Goal: Information Seeking & Learning: Learn about a topic

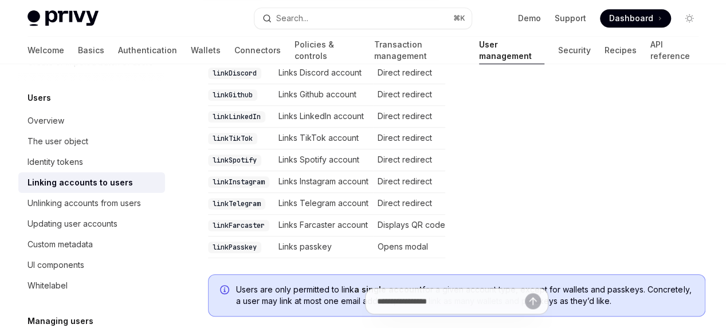
scroll to position [472, 0]
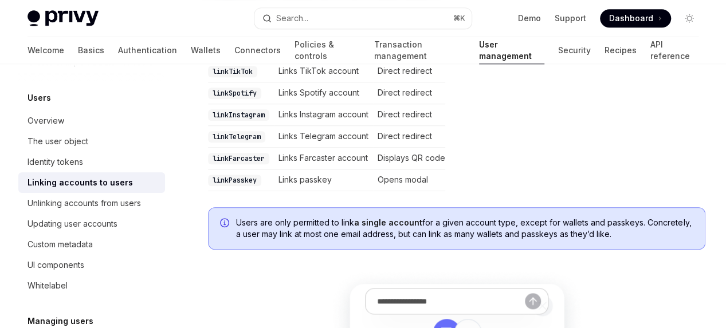
click at [301, 221] on span "Users are only permitted to link a single account for a given account type, exc…" at bounding box center [464, 228] width 457 height 23
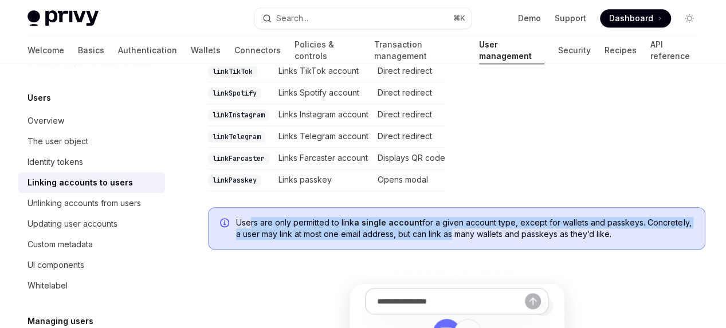
drag, startPoint x: 277, startPoint y: 214, endPoint x: 448, endPoint y: 224, distance: 171.5
click at [448, 224] on span "Users are only permitted to link a single account for a given account type, exc…" at bounding box center [464, 228] width 457 height 23
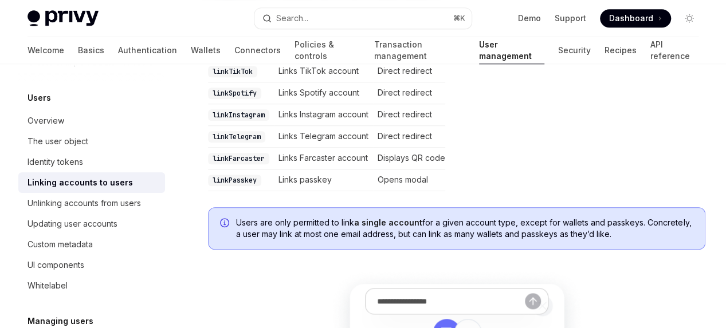
click at [448, 224] on span "Users are only permitted to link a single account for a given account type, exc…" at bounding box center [464, 228] width 457 height 23
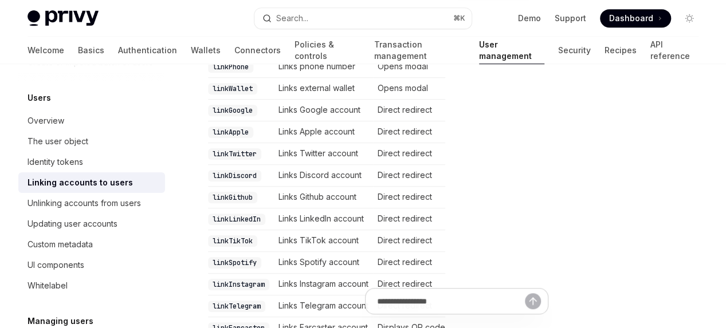
scroll to position [5, 0]
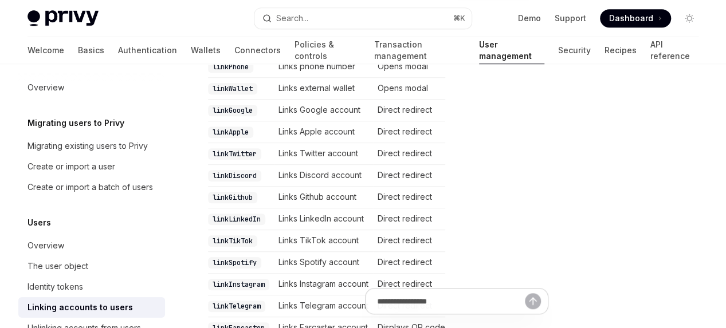
click at [444, 148] on td "Direct redirect" at bounding box center [409, 154] width 72 height 22
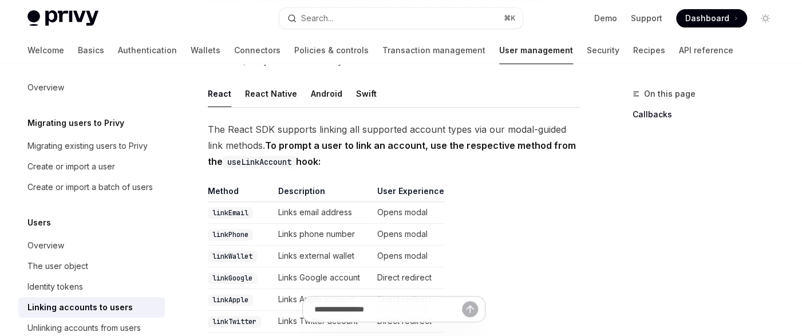
scroll to position [276, 0]
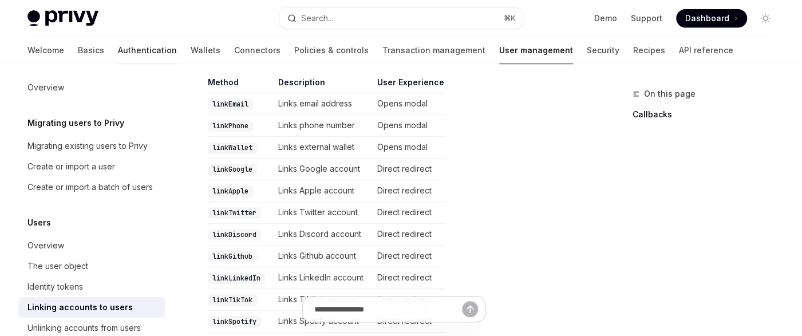
click at [118, 48] on link "Authentication" at bounding box center [147, 50] width 59 height 27
type textarea "*"
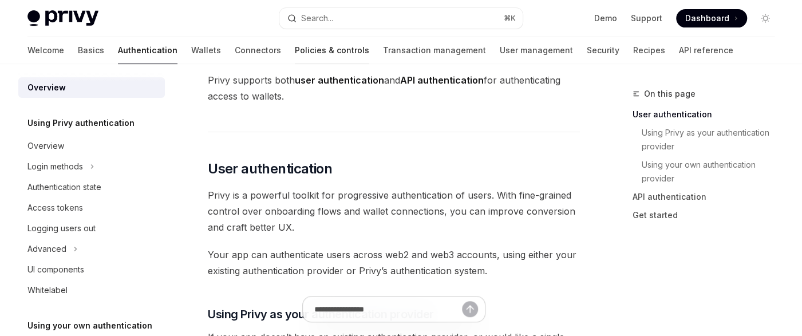
scroll to position [151, 0]
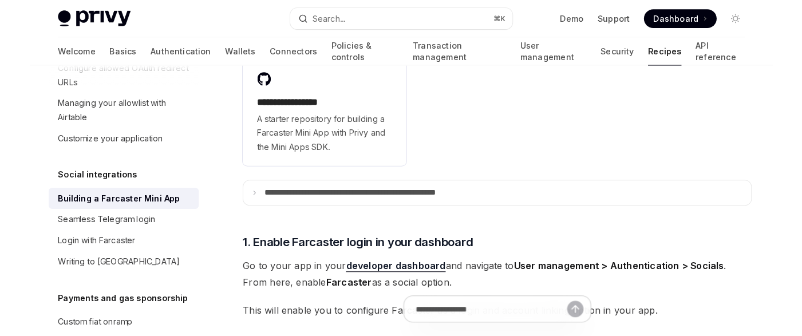
scroll to position [278, 0]
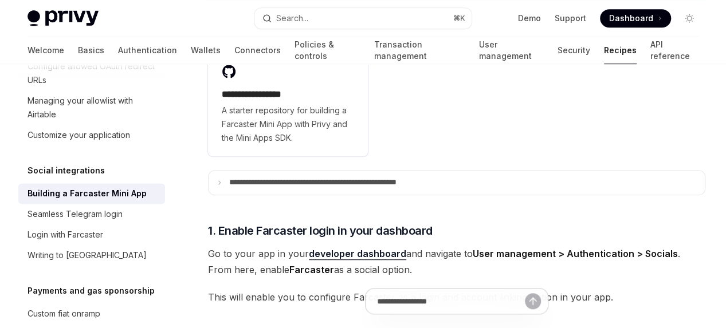
type textarea "*"
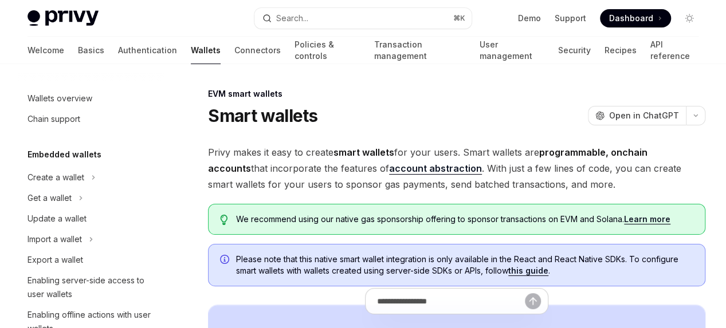
type textarea "*"
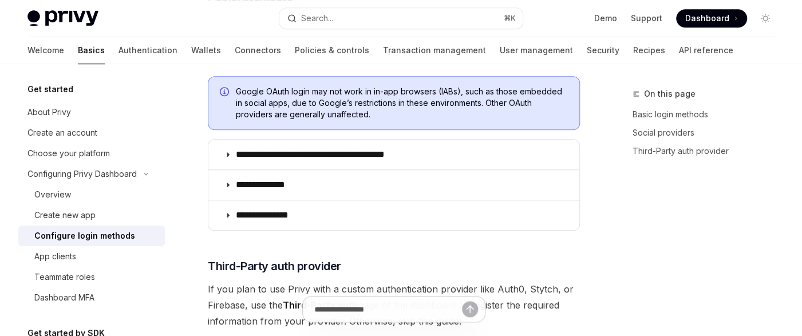
scroll to position [454, 0]
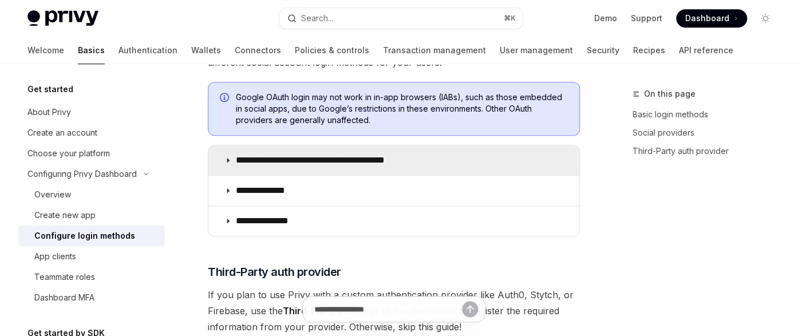
click at [225, 157] on icon at bounding box center [227, 160] width 7 height 7
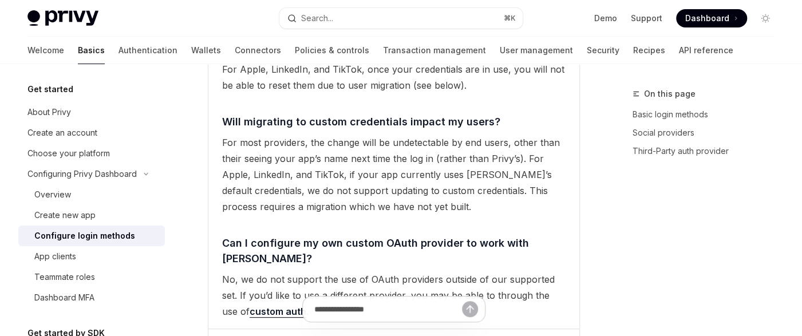
scroll to position [2545, 0]
